Goal: Information Seeking & Learning: Learn about a topic

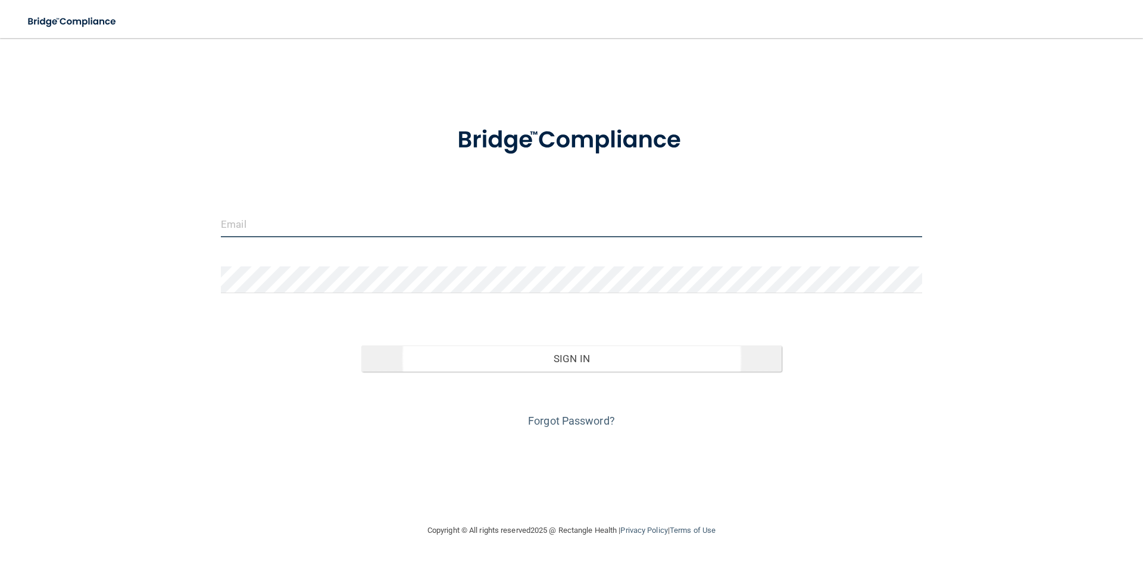
type input "[EMAIL_ADDRESS][DOMAIN_NAME]"
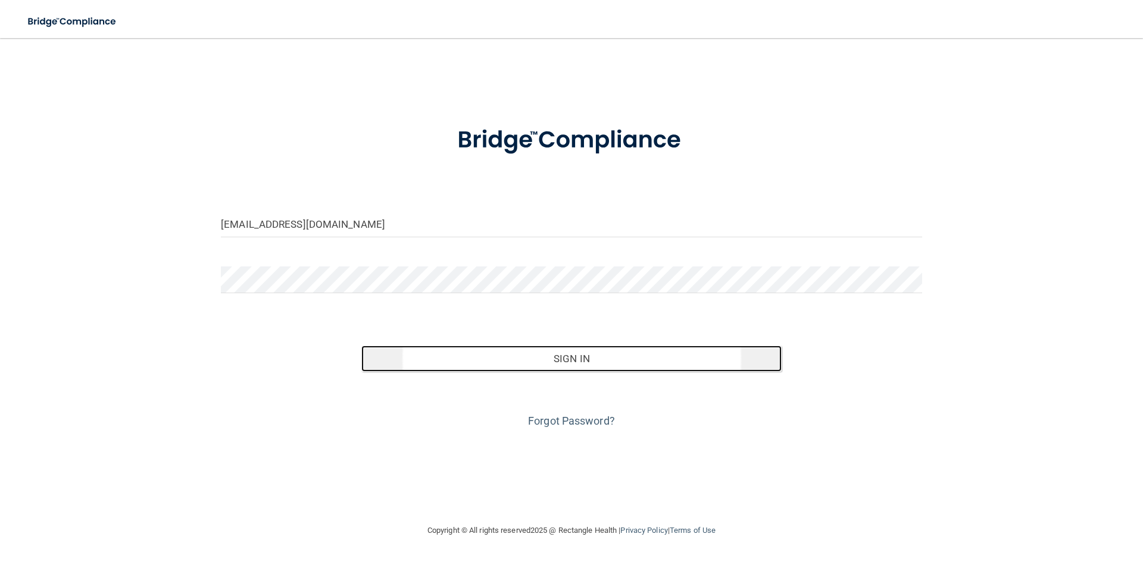
click at [547, 354] on button "Sign In" at bounding box center [571, 359] width 421 height 26
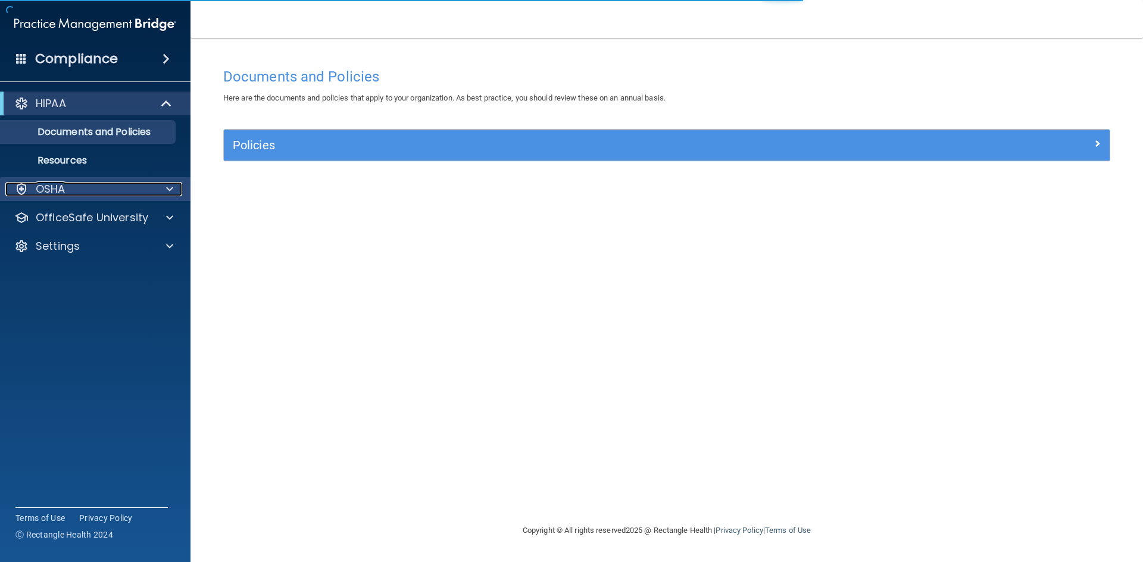
click at [55, 192] on p "OSHA" at bounding box center [51, 189] width 30 height 14
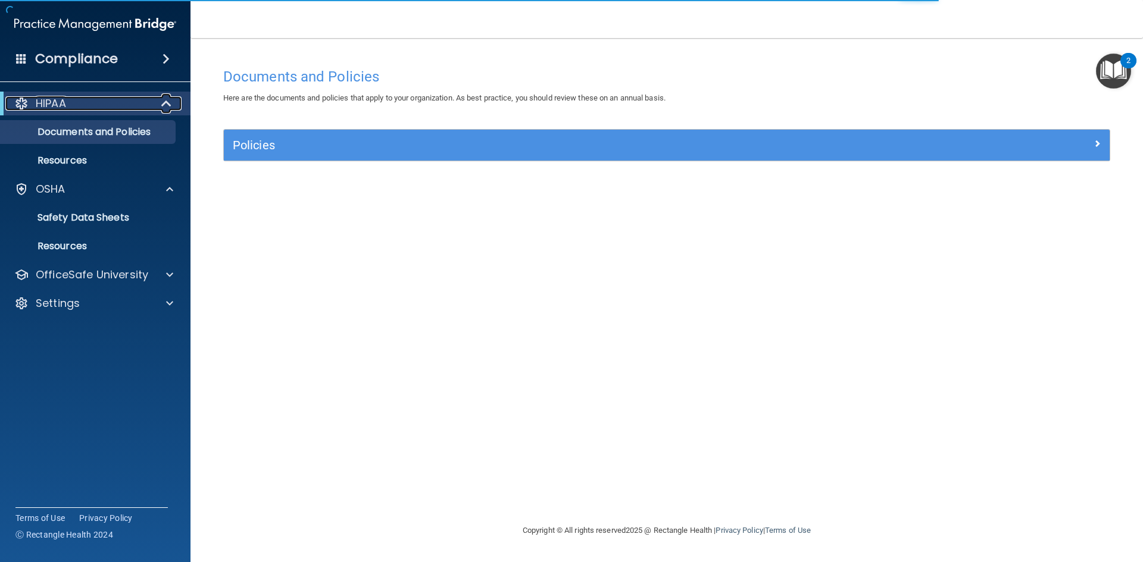
click at [81, 106] on div "HIPAA" at bounding box center [78, 103] width 147 height 14
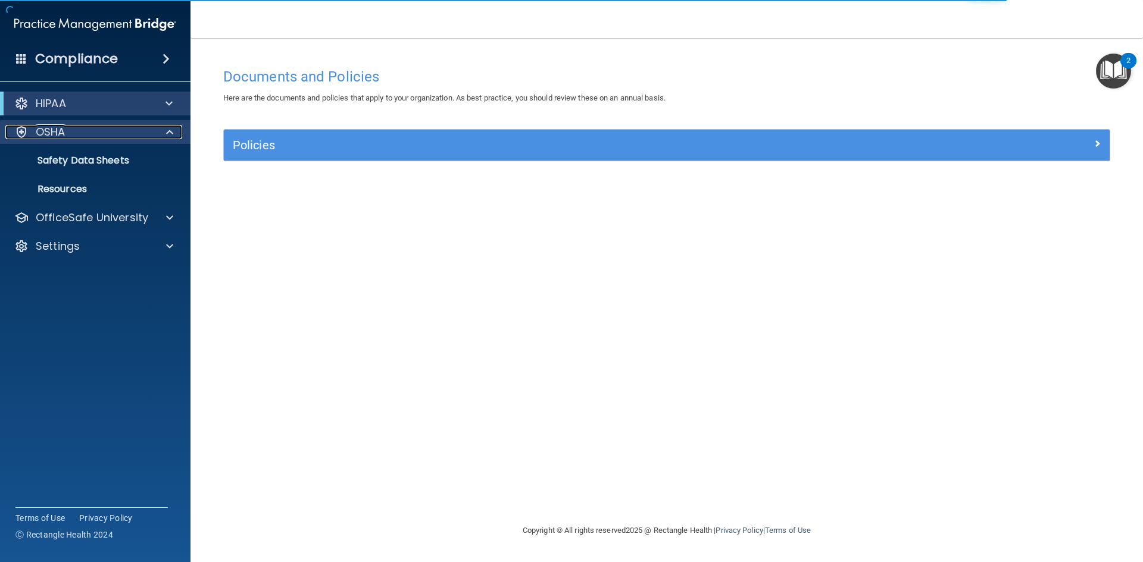
click at [79, 132] on div "OSHA" at bounding box center [79, 132] width 148 height 14
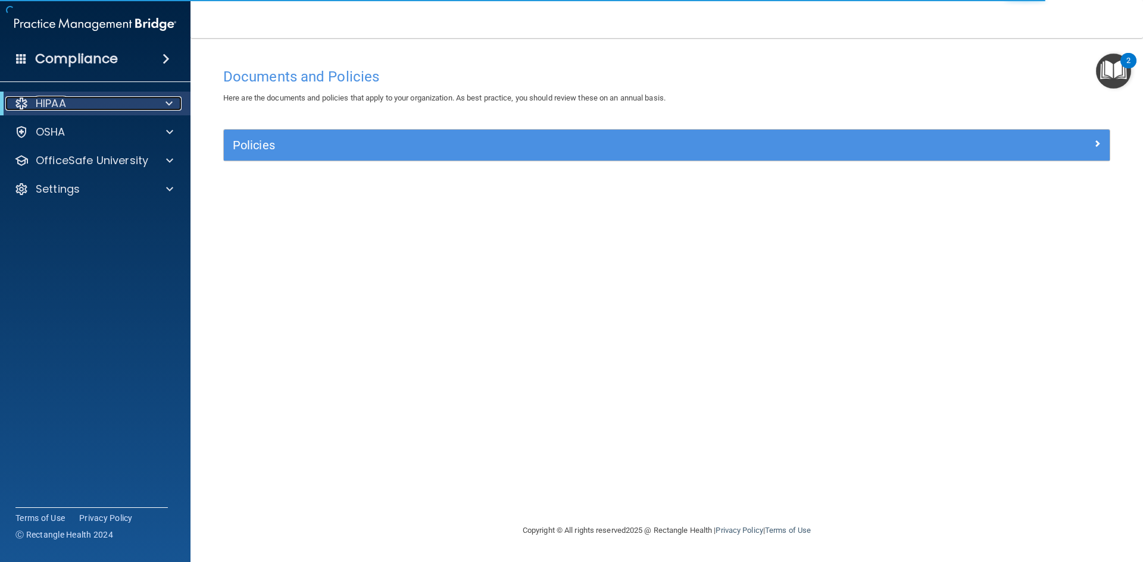
drag, startPoint x: 79, startPoint y: 132, endPoint x: 85, endPoint y: 107, distance: 25.6
click at [85, 107] on div "HIPAA" at bounding box center [78, 103] width 147 height 14
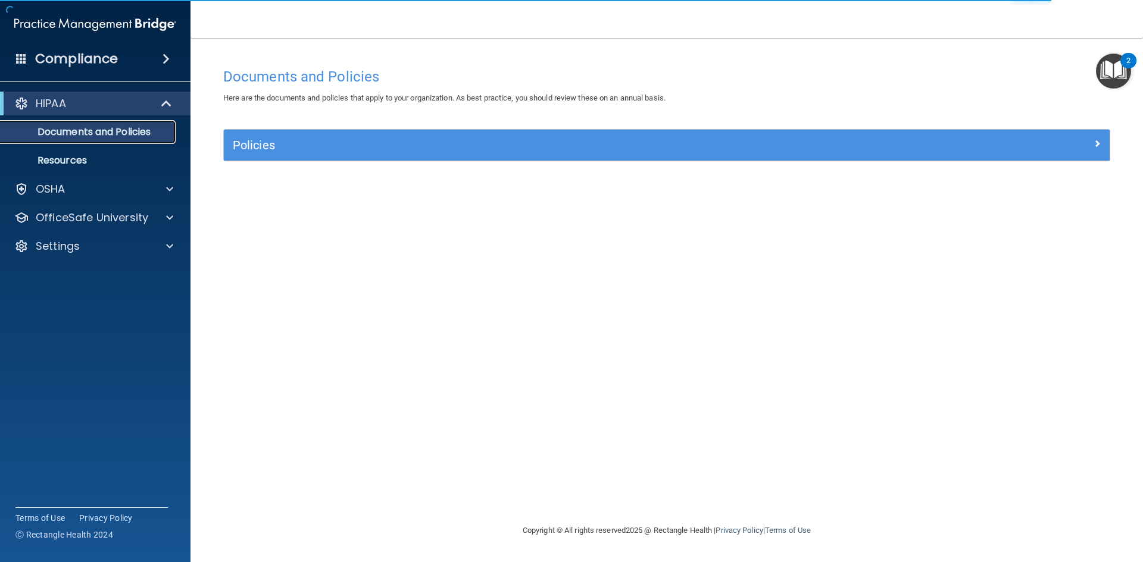
click at [68, 131] on p "Documents and Policies" at bounding box center [89, 132] width 162 height 12
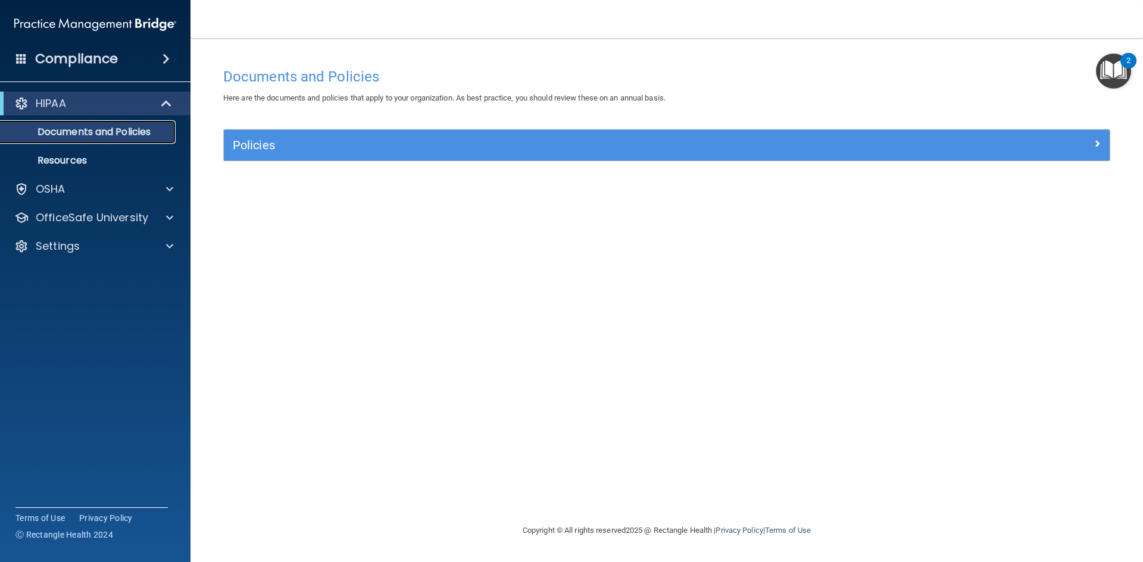
click at [89, 134] on p "Documents and Policies" at bounding box center [89, 132] width 162 height 12
click at [52, 184] on p "OSHA" at bounding box center [51, 189] width 30 height 14
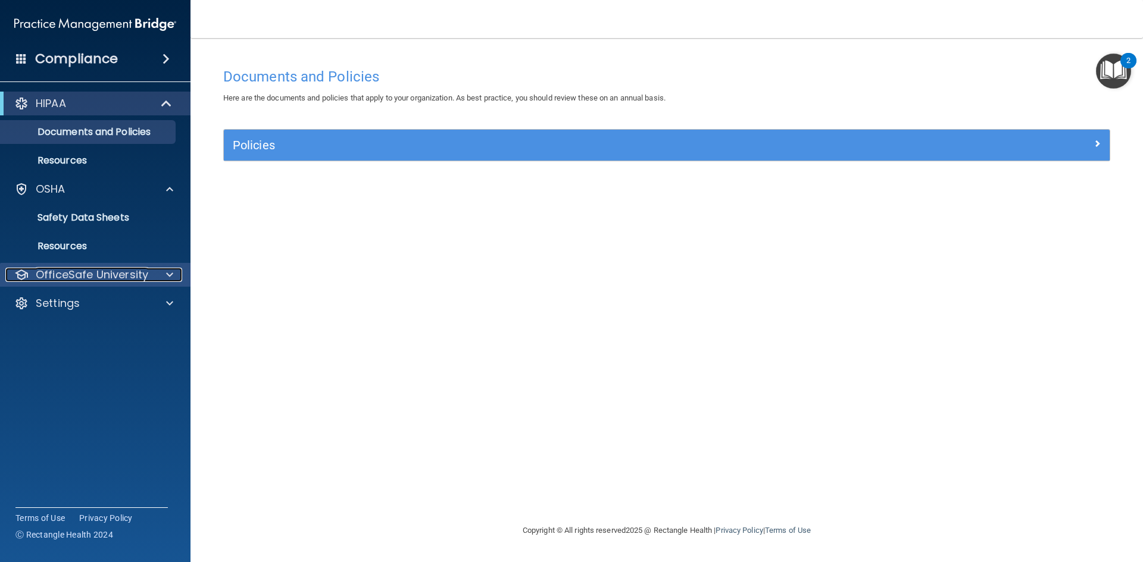
click at [56, 276] on p "OfficeSafe University" at bounding box center [92, 275] width 112 height 14
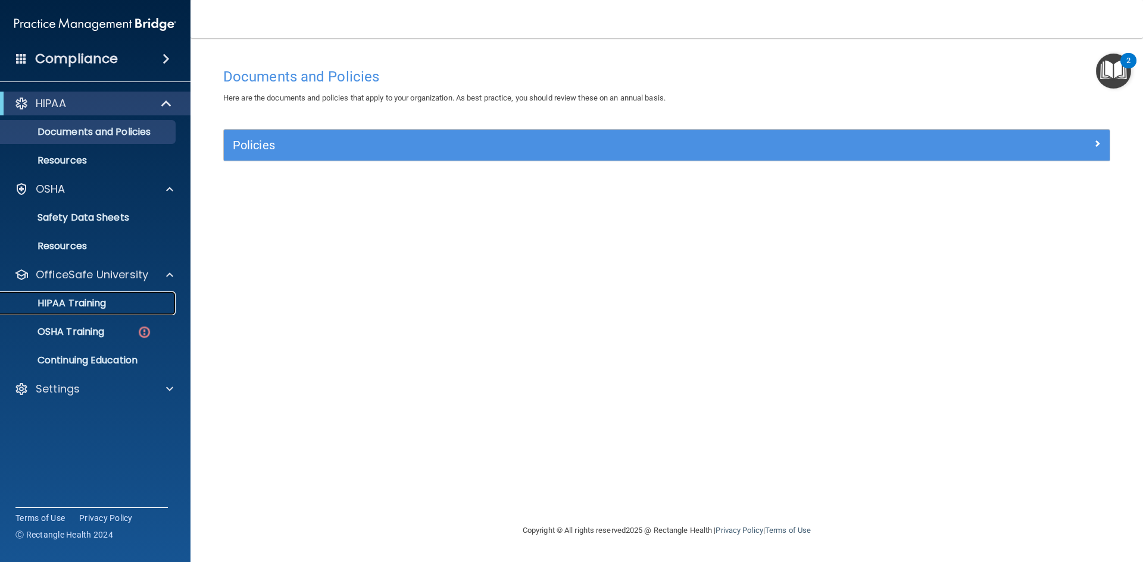
click at [73, 299] on p "HIPAA Training" at bounding box center [57, 304] width 98 height 12
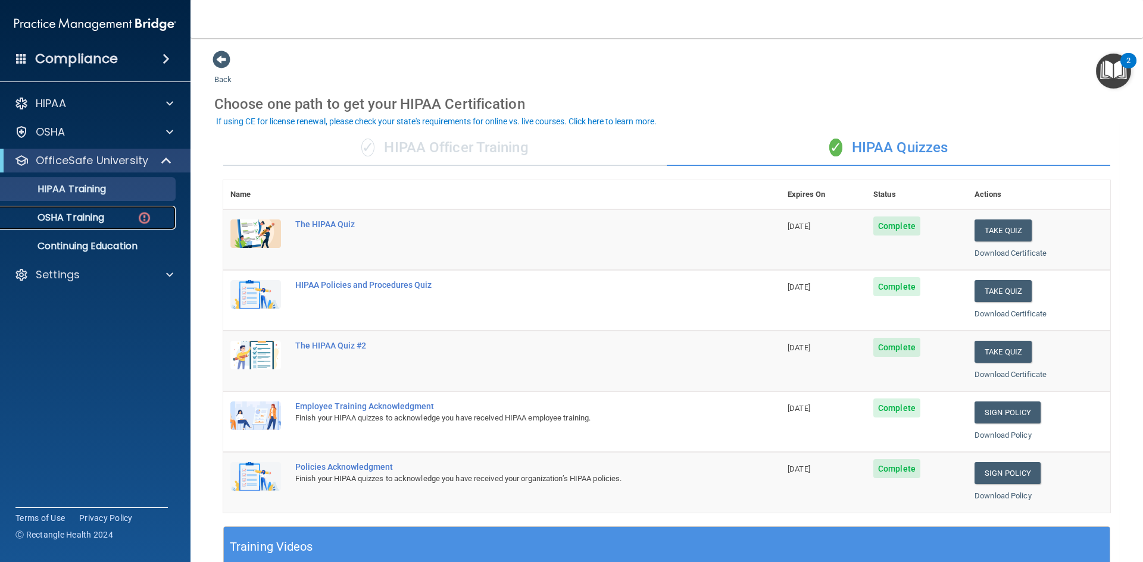
click at [67, 219] on p "OSHA Training" at bounding box center [56, 218] width 96 height 12
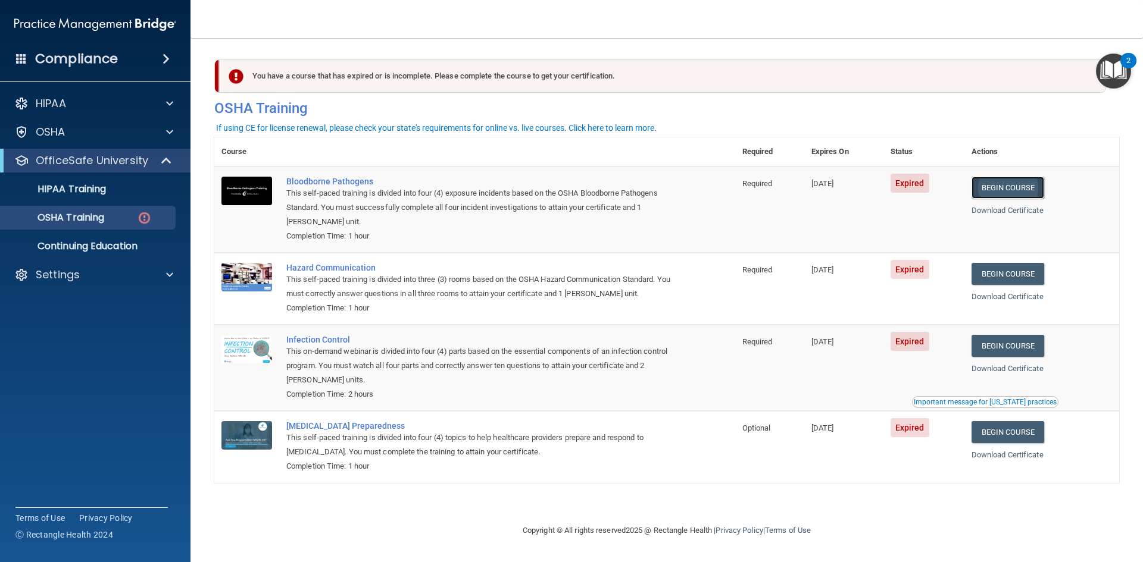
click at [1021, 190] on link "Begin Course" at bounding box center [1007, 188] width 73 height 22
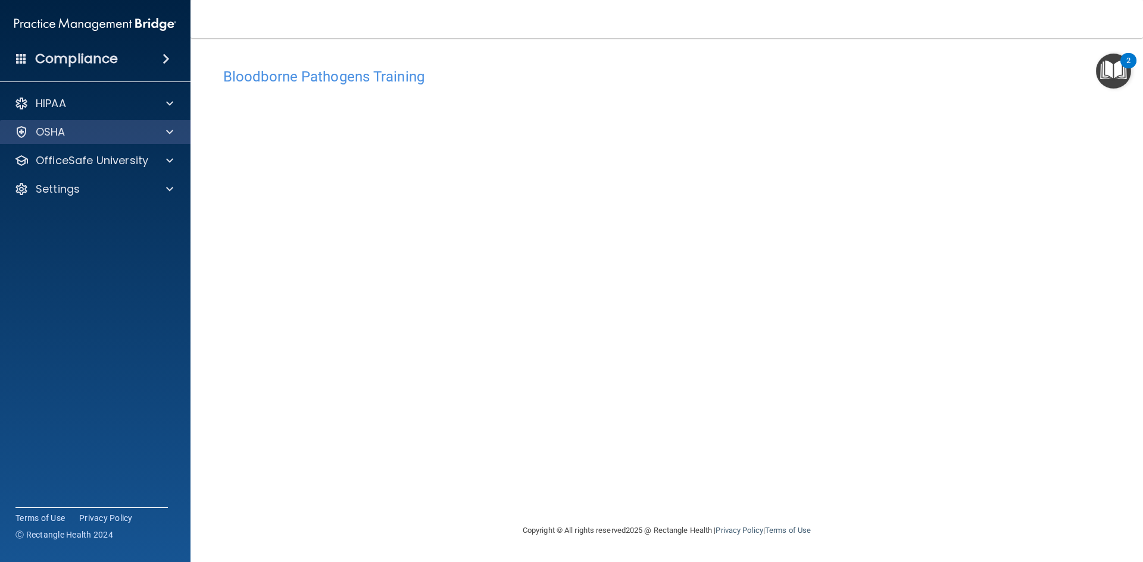
click at [124, 140] on div "OSHA" at bounding box center [95, 132] width 191 height 24
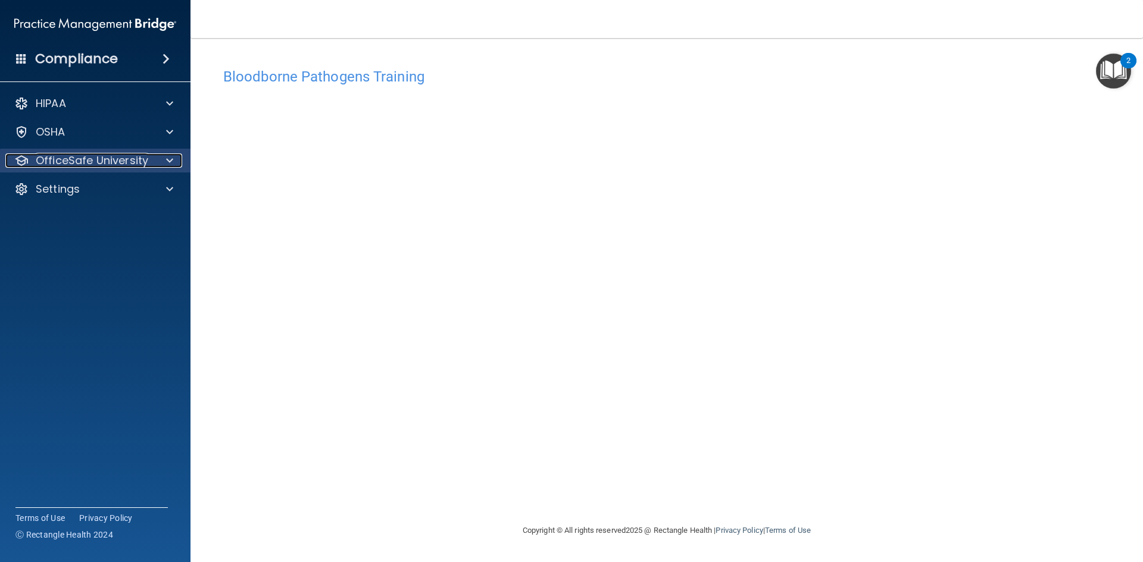
click at [118, 164] on p "OfficeSafe University" at bounding box center [92, 161] width 112 height 14
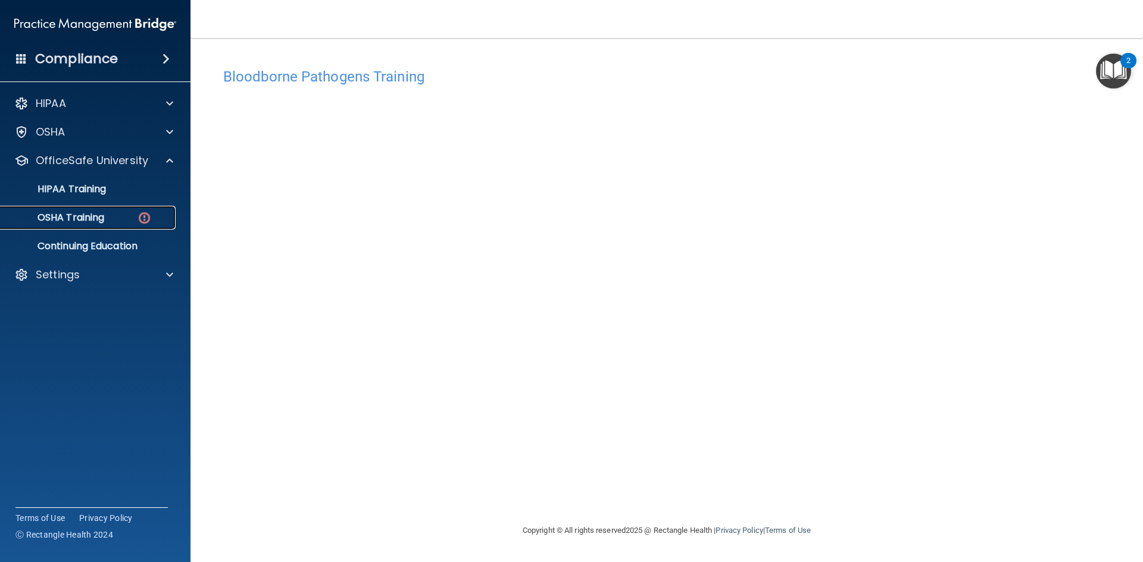
click at [117, 217] on div "OSHA Training" at bounding box center [89, 218] width 162 height 12
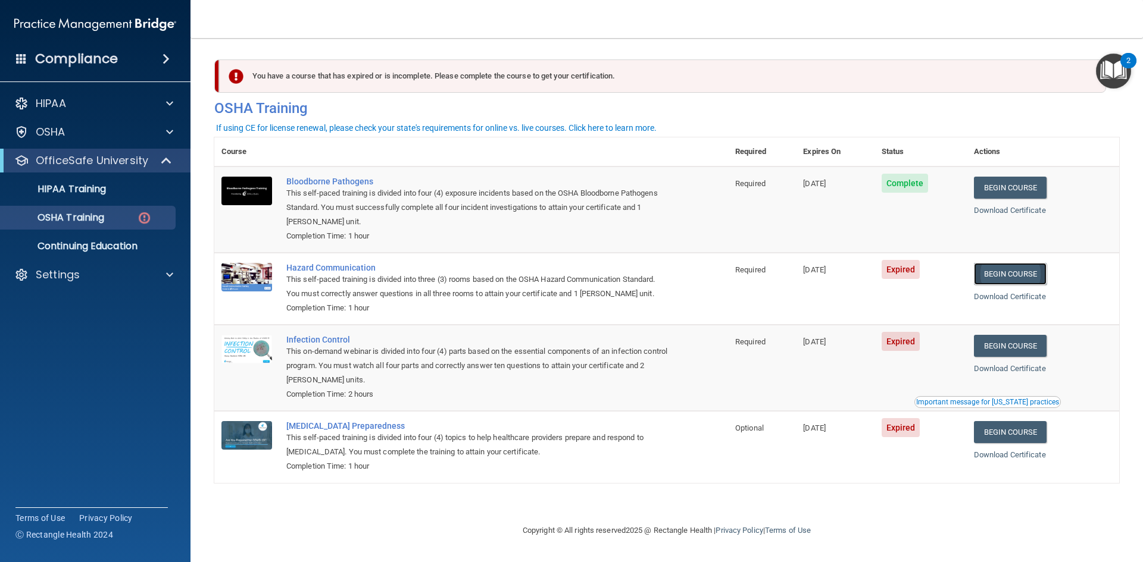
click at [1022, 271] on link "Begin Course" at bounding box center [1010, 274] width 73 height 22
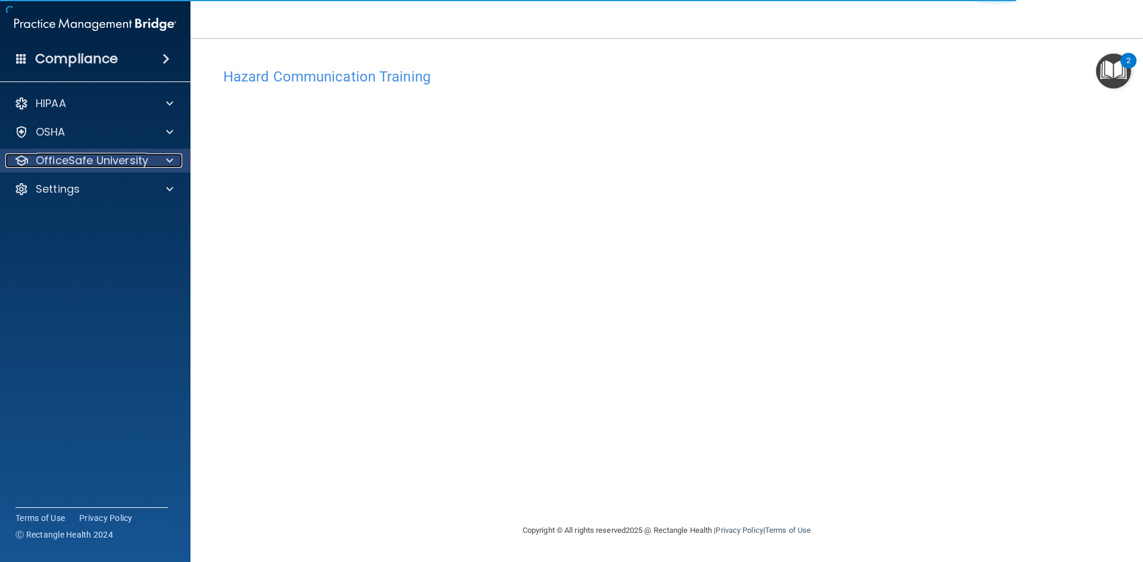
click at [93, 159] on p "OfficeSafe University" at bounding box center [92, 161] width 112 height 14
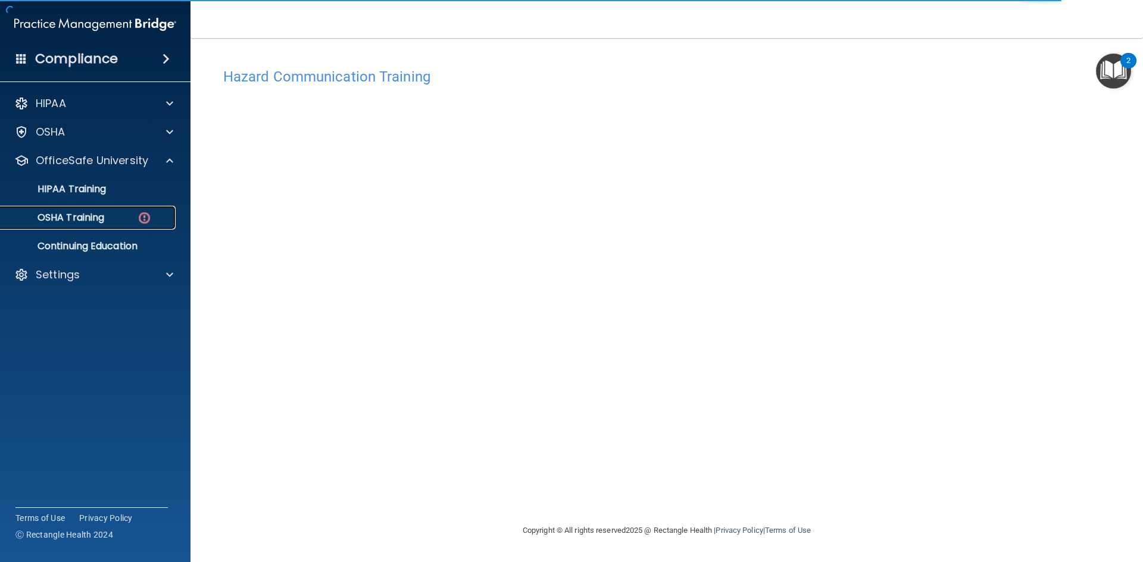
click at [95, 221] on p "OSHA Training" at bounding box center [56, 218] width 96 height 12
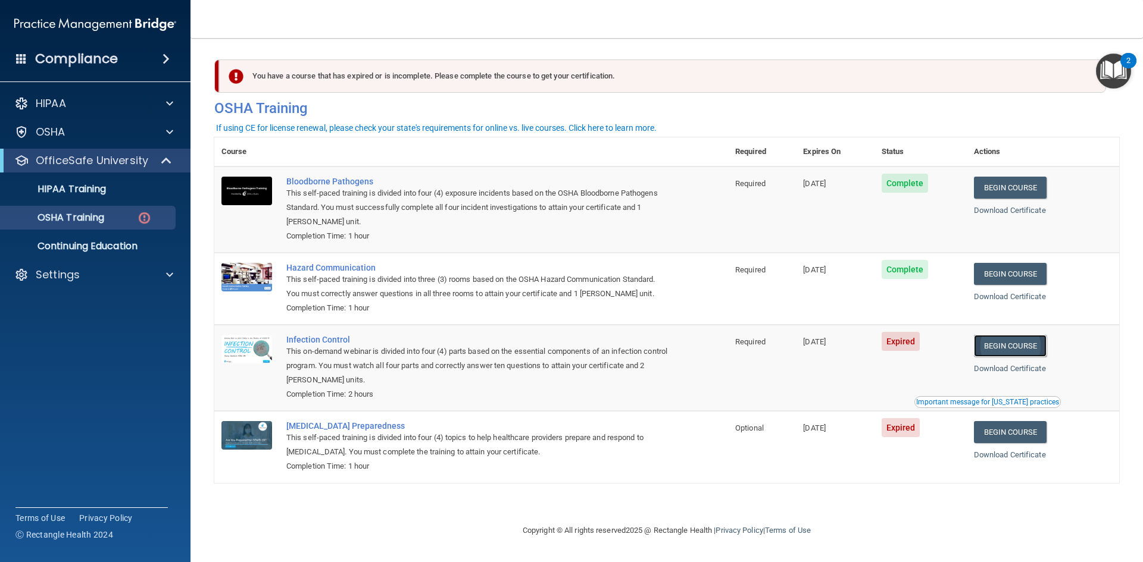
click at [1002, 349] on link "Begin Course" at bounding box center [1010, 346] width 73 height 22
